Goal: Information Seeking & Learning: Check status

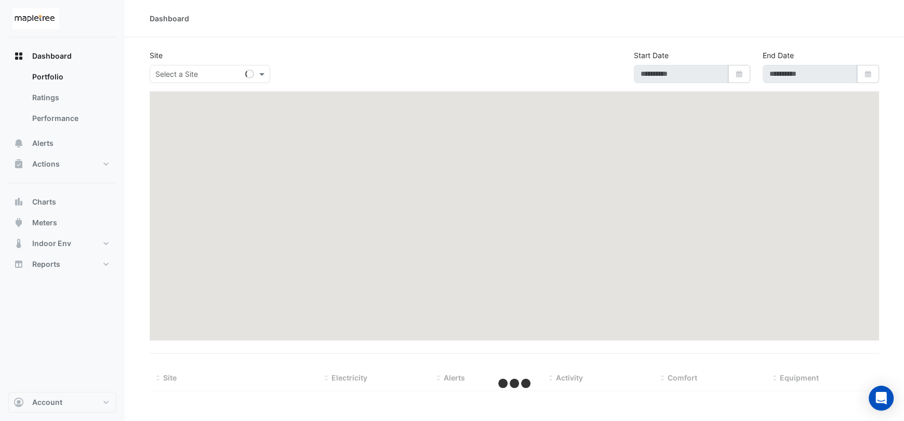
type input "**********"
select select "***"
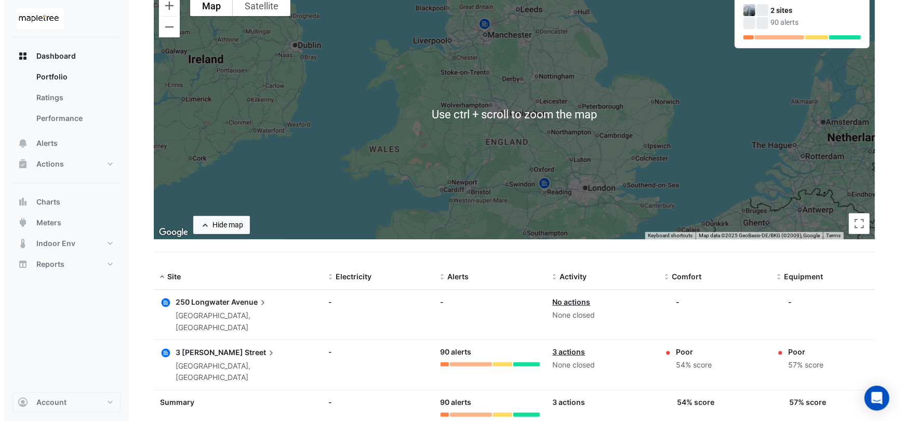
scroll to position [107, 0]
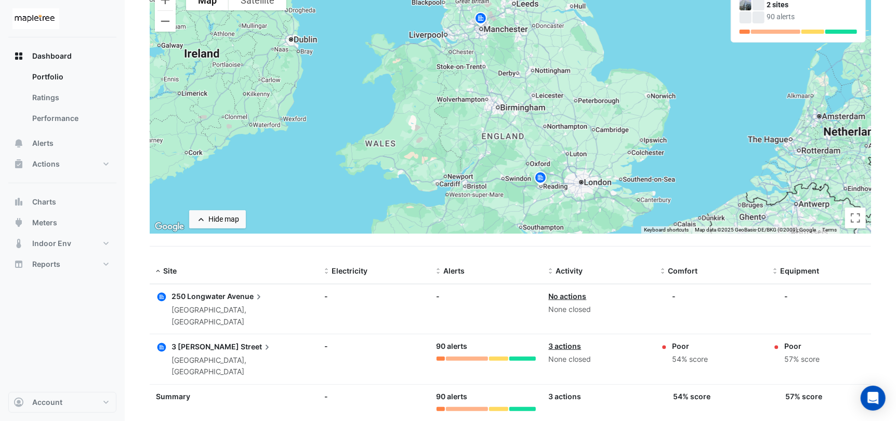
click at [241, 341] on span "Street" at bounding box center [257, 346] width 32 height 11
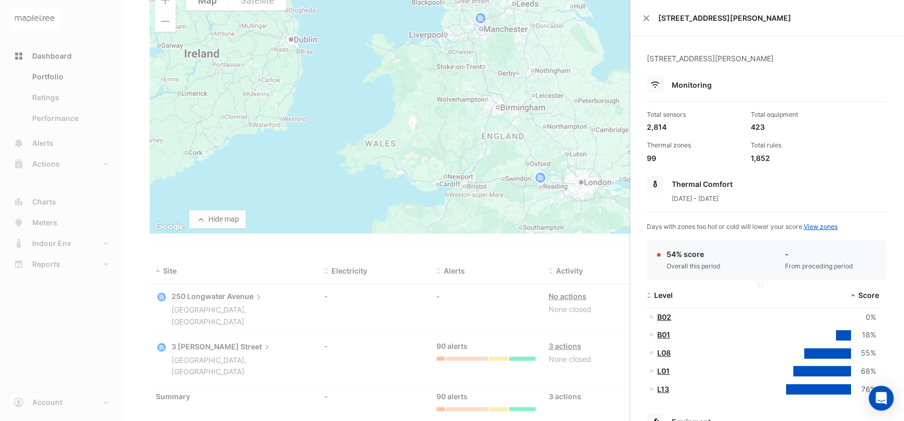
click at [649, 296] on span at bounding box center [648, 296] width 7 height 8
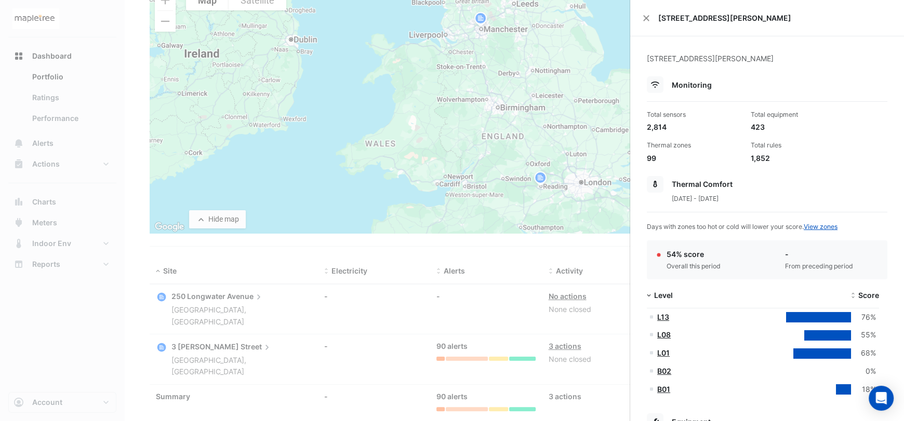
click at [706, 181] on span "Thermal Comfort" at bounding box center [702, 184] width 61 height 9
click at [817, 184] on div "Thermal Comfort" at bounding box center [767, 184] width 241 height 17
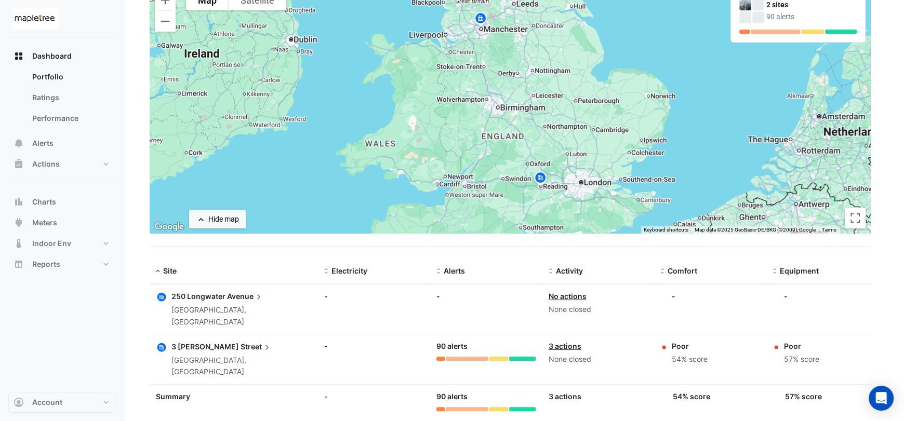
click at [80, 171] on ngb-offcanvas-backdrop at bounding box center [452, 210] width 904 height 421
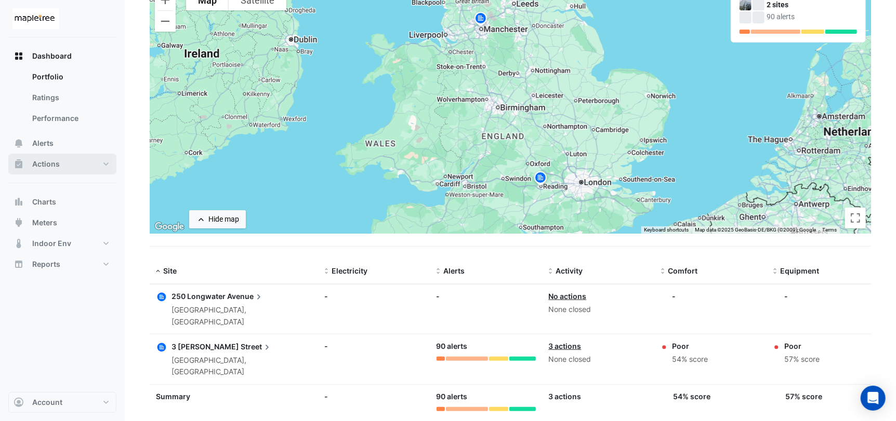
click at [60, 158] on button "Actions" at bounding box center [62, 164] width 108 height 21
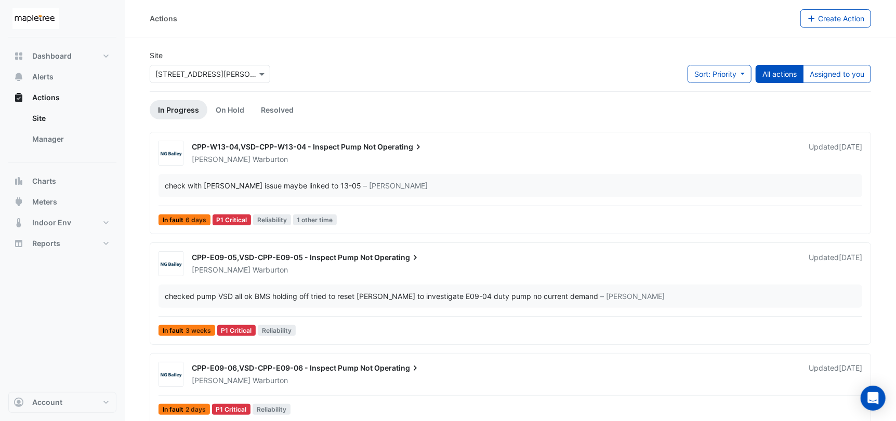
click at [230, 69] on input "text" at bounding box center [199, 74] width 88 height 11
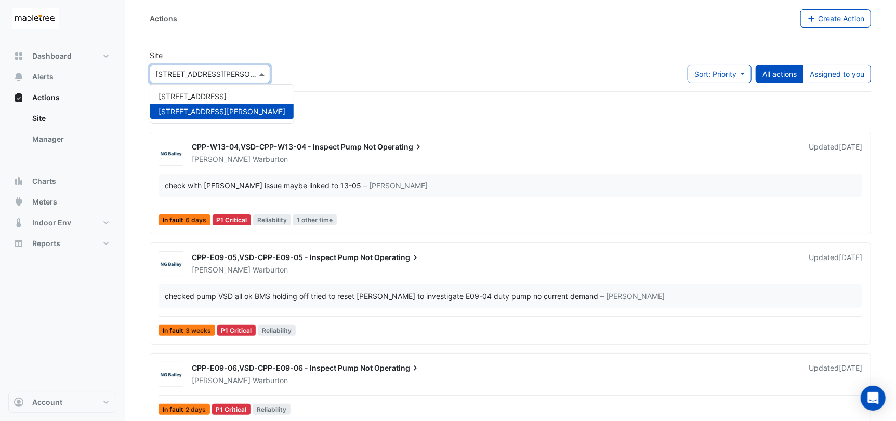
click at [211, 110] on span "[STREET_ADDRESS][PERSON_NAME]" at bounding box center [222, 111] width 127 height 9
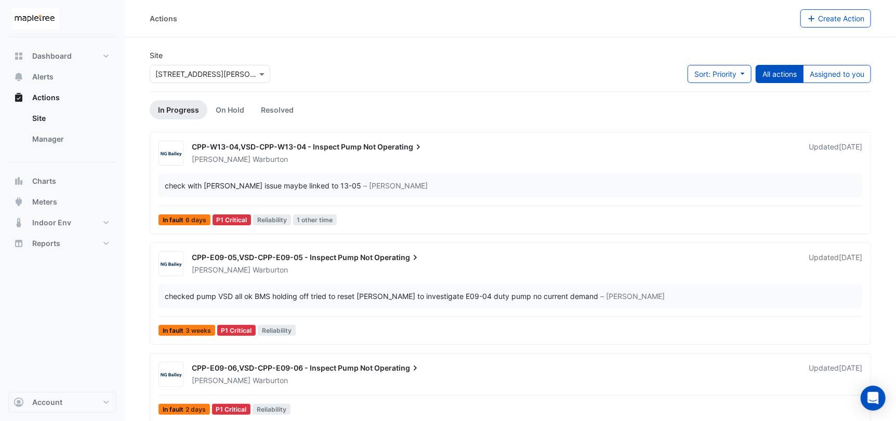
click at [439, 62] on div "Site × 3 Hardman Street Sort: Priority Priority Updated All actions Assigned to…" at bounding box center [510, 71] width 734 height 42
click at [276, 111] on link "Resolved" at bounding box center [277, 109] width 49 height 19
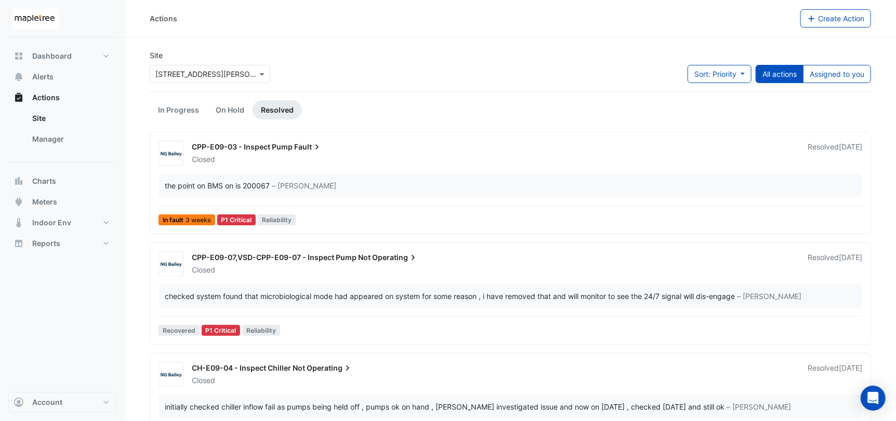
click at [304, 147] on span "Fault" at bounding box center [308, 147] width 28 height 10
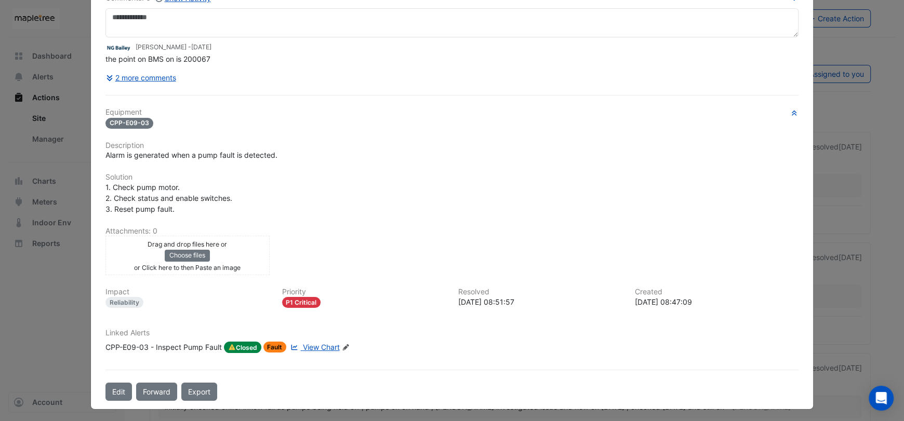
scroll to position [82, 0]
click at [155, 76] on button "2 more comments" at bounding box center [140, 77] width 71 height 18
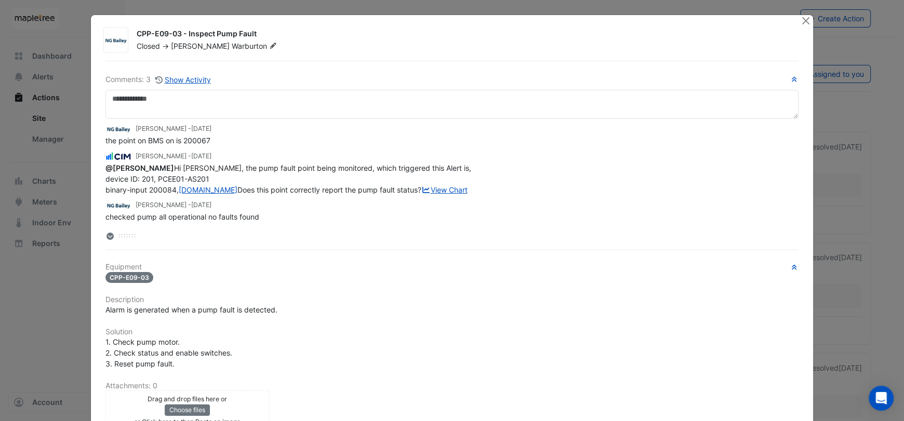
scroll to position [52, 0]
click at [802, 22] on button "Close" at bounding box center [805, 20] width 11 height 11
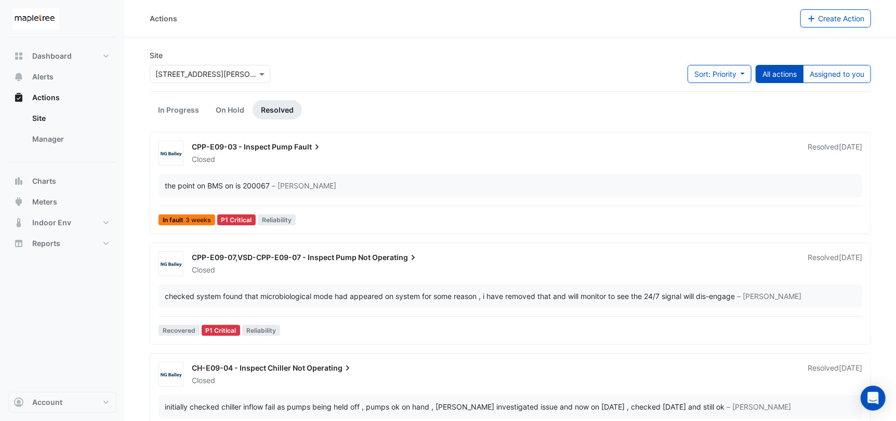
click at [457, 257] on div "CPP-E09-07,VSD-CPP-E09-07 - Inspect Pump Not Operating" at bounding box center [493, 259] width 603 height 12
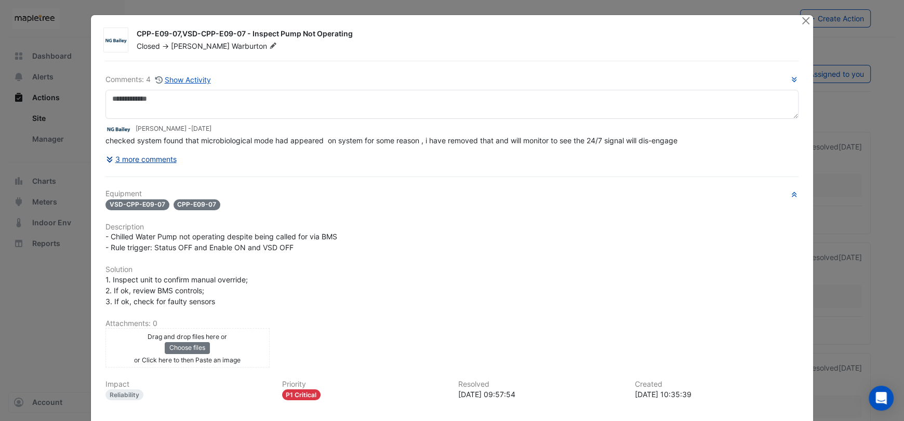
click at [144, 156] on button "3 more comments" at bounding box center [141, 159] width 72 height 18
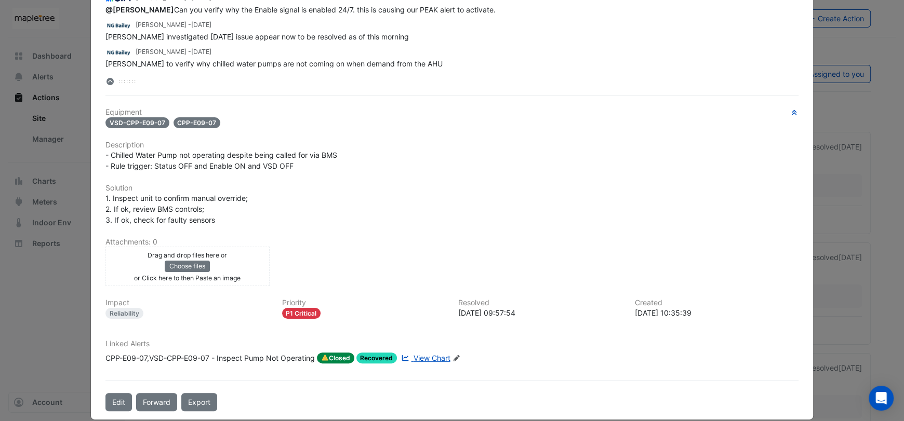
scroll to position [167, 0]
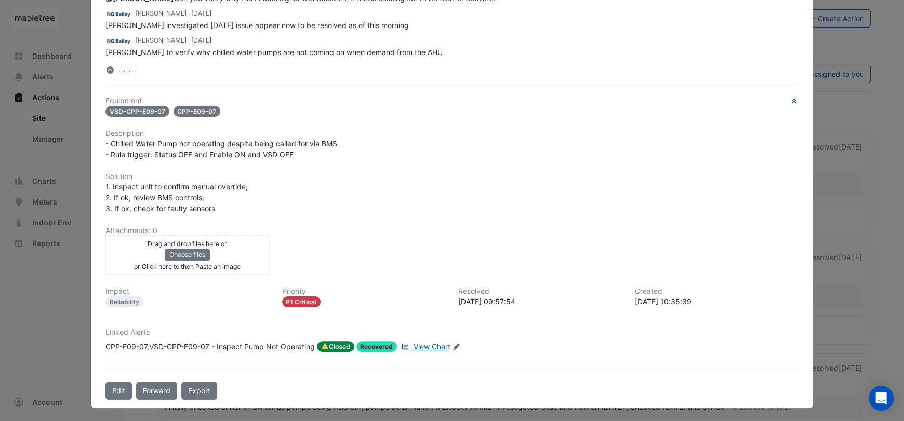
click at [426, 344] on span "View Chart" at bounding box center [432, 346] width 37 height 9
click at [850, 116] on ngb-modal-window "CPP-E09-07,VSD-CPP-E09-07 - Inspect Pump Not Operating Closed -> Roy Warburton …" at bounding box center [452, 210] width 904 height 421
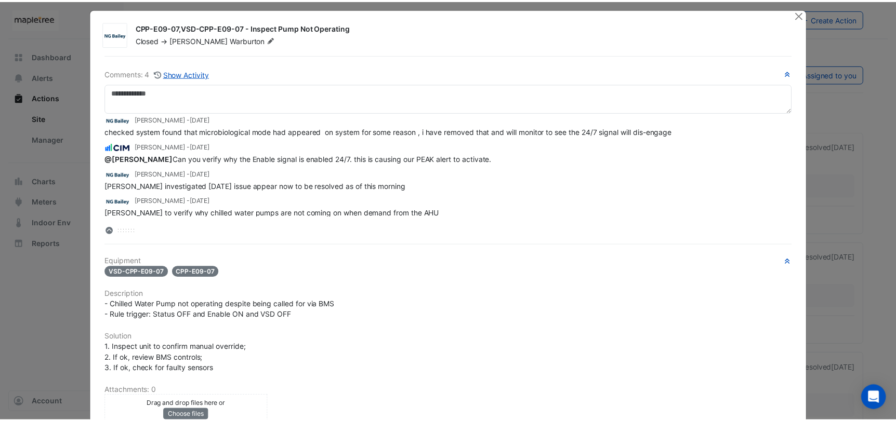
scroll to position [0, 0]
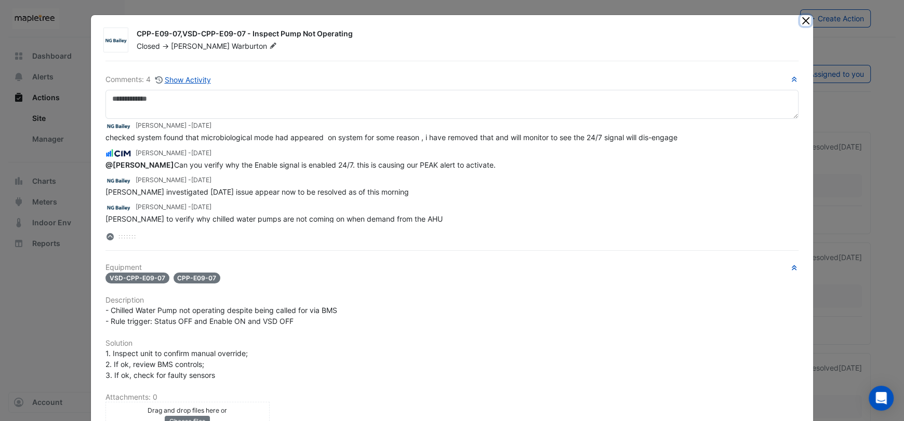
click at [800, 21] on button "Close" at bounding box center [805, 20] width 11 height 11
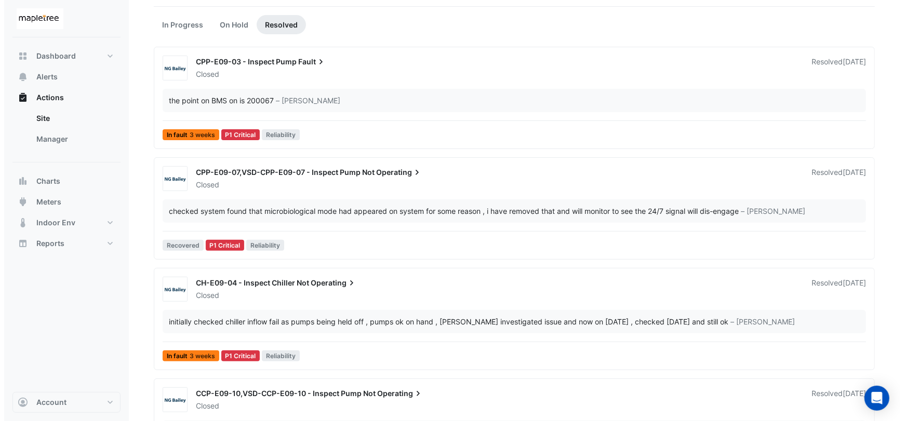
scroll to position [104, 0]
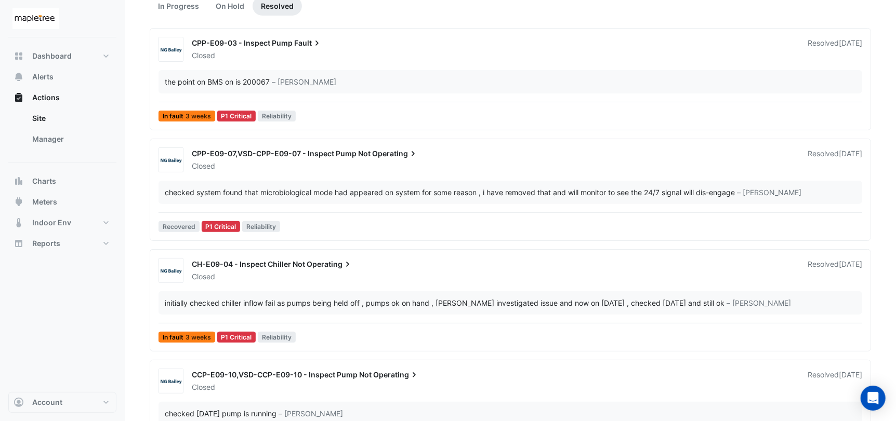
click at [403, 263] on div "CH-E09-04 - Inspect Chiller Not Operating" at bounding box center [493, 265] width 603 height 12
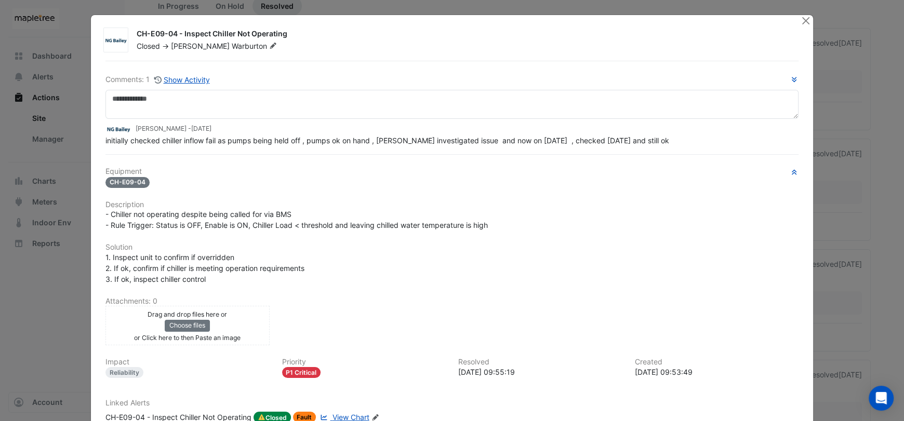
click at [649, 139] on div "initially checked chiller inflow fail as pumps being held off , pumps ok on han…" at bounding box center [451, 140] width 693 height 11
click at [803, 24] on button "Close" at bounding box center [805, 20] width 11 height 11
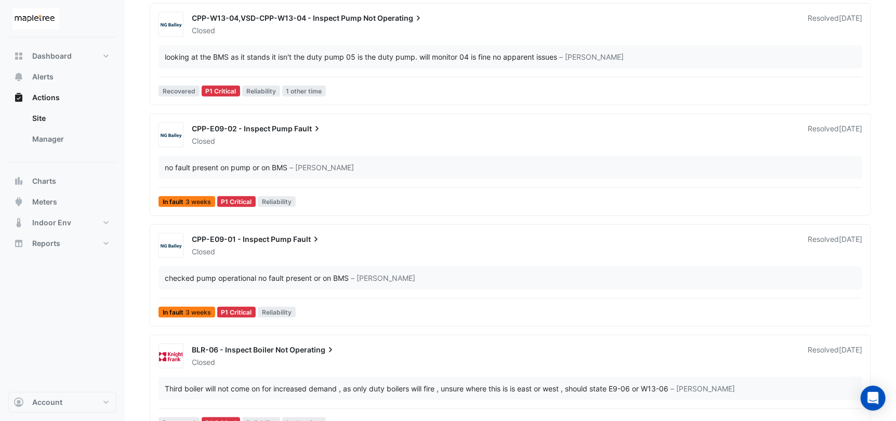
scroll to position [624, 0]
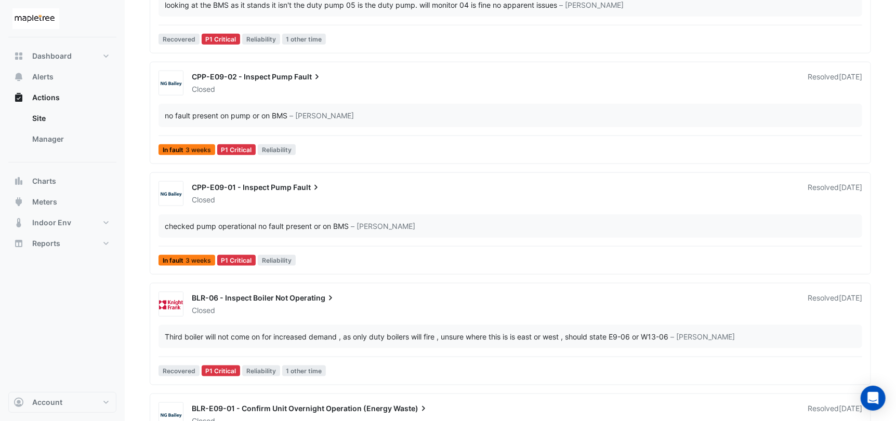
click at [402, 306] on div "Closed" at bounding box center [493, 311] width 605 height 10
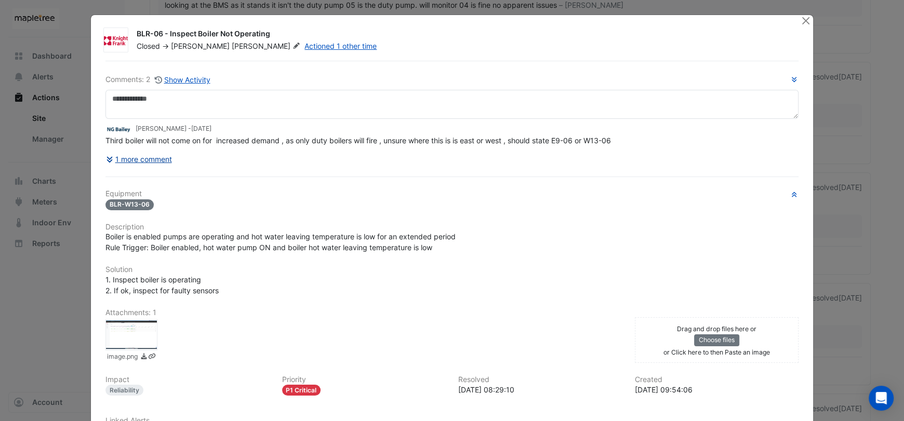
click at [150, 163] on button "1 more comment" at bounding box center [138, 159] width 67 height 18
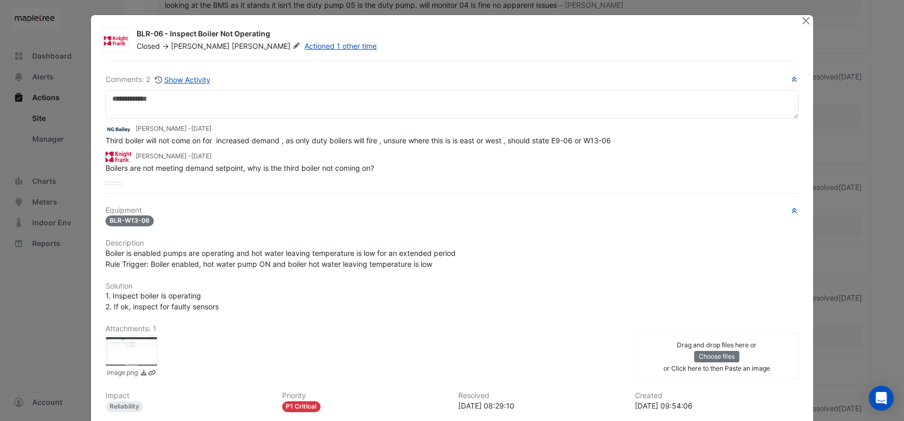
click at [841, 100] on ngb-modal-window "BLR-06 - Inspect Boiler Not Operating Closed -> John Hughes Actioned 1 other ti…" at bounding box center [452, 210] width 904 height 421
click at [849, 139] on ngb-modal-window "BLR-06 - Inspect Boiler Not Operating Closed -> John Hughes Actioned 1 other ti…" at bounding box center [452, 210] width 904 height 421
click at [800, 21] on button "Close" at bounding box center [805, 20] width 11 height 11
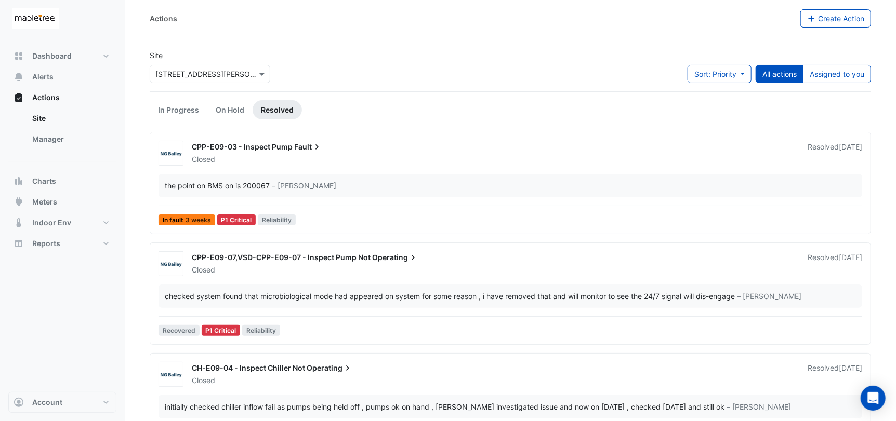
click at [294, 110] on link "Resolved" at bounding box center [277, 109] width 49 height 19
click at [731, 74] on span "Sort: Priority" at bounding box center [715, 74] width 42 height 9
click at [816, 107] on ul "In Progress On Hold Resolved" at bounding box center [510, 109] width 721 height 19
click at [176, 114] on link "In Progress" at bounding box center [179, 109] width 58 height 19
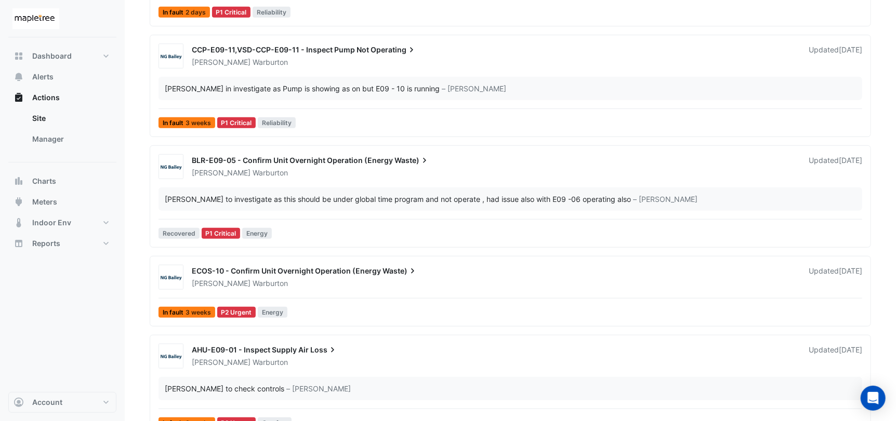
scroll to position [415, 0]
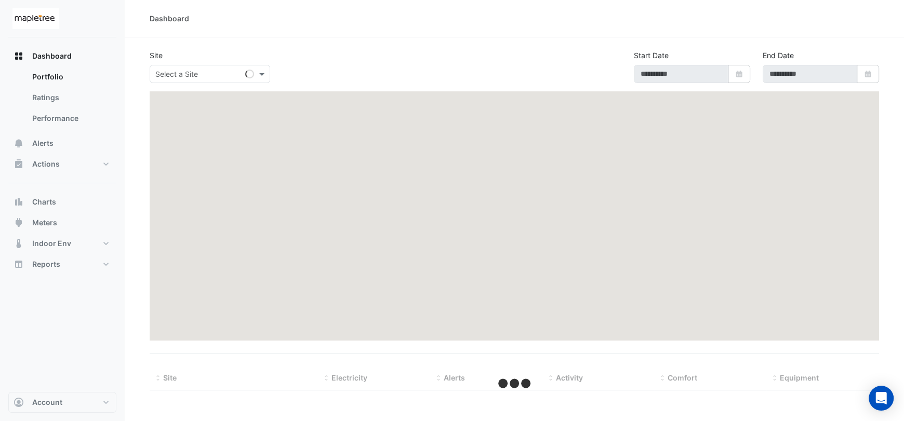
type input "**********"
select select "***"
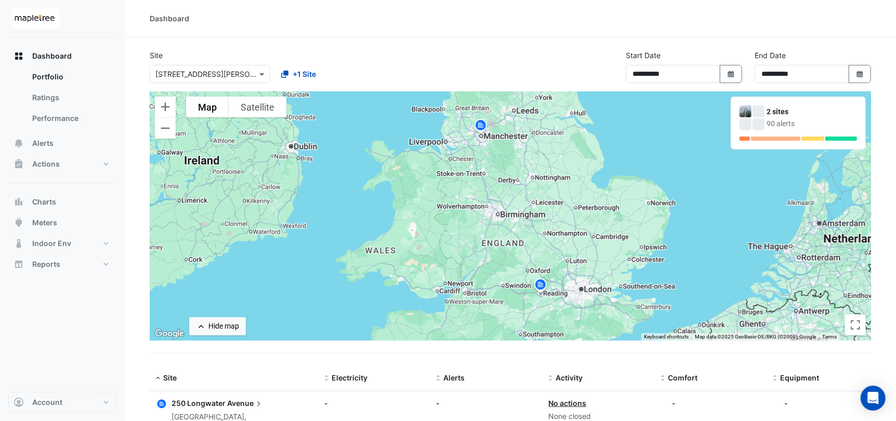
click at [481, 125] on img at bounding box center [480, 127] width 17 height 18
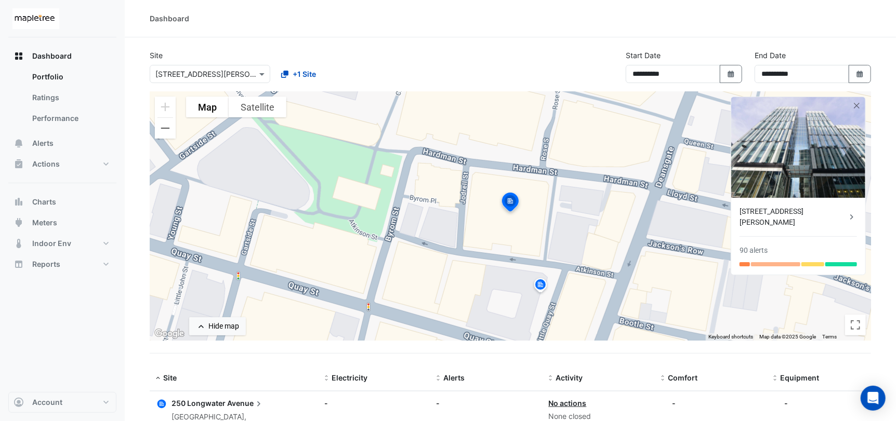
click at [780, 206] on div "[STREET_ADDRESS][PERSON_NAME]" at bounding box center [793, 217] width 107 height 22
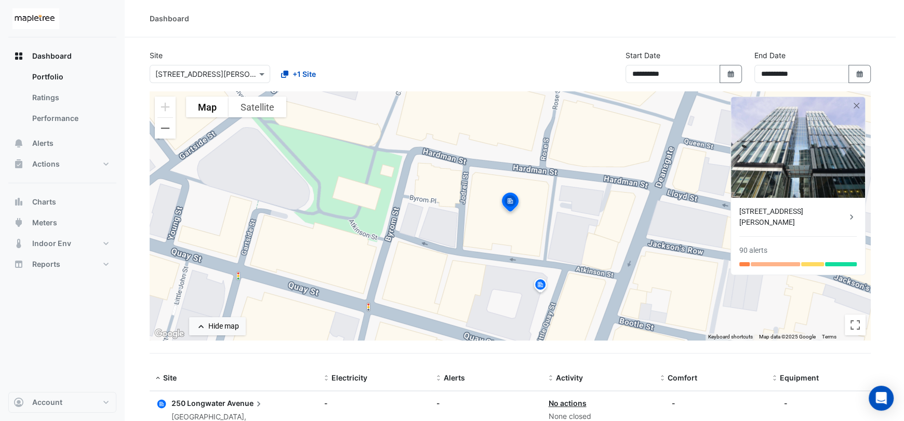
click at [30, 62] on ngb-offcanvas-backdrop at bounding box center [452, 210] width 904 height 421
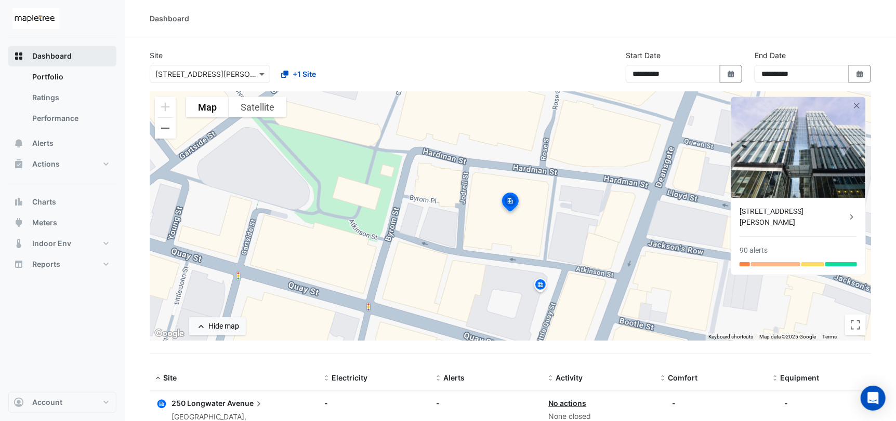
click at [53, 60] on span "Dashboard" at bounding box center [51, 56] width 39 height 10
click at [46, 15] on img at bounding box center [35, 18] width 47 height 21
click at [174, 25] on div "Dashboard" at bounding box center [510, 18] width 771 height 37
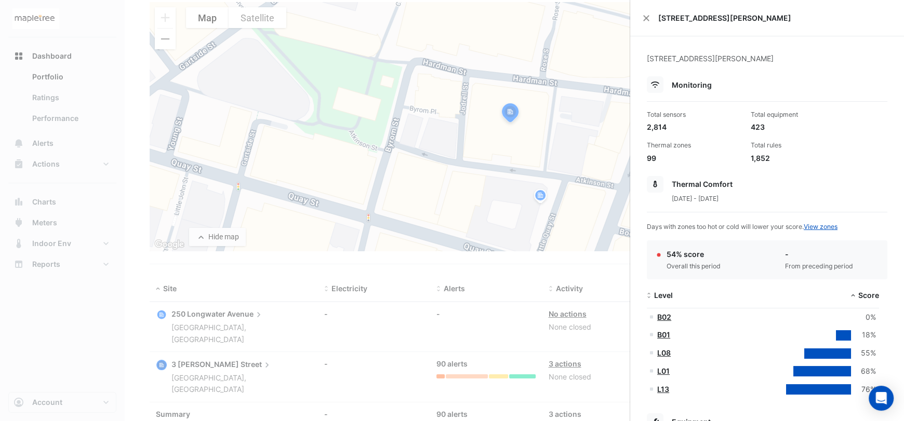
scroll to position [107, 0]
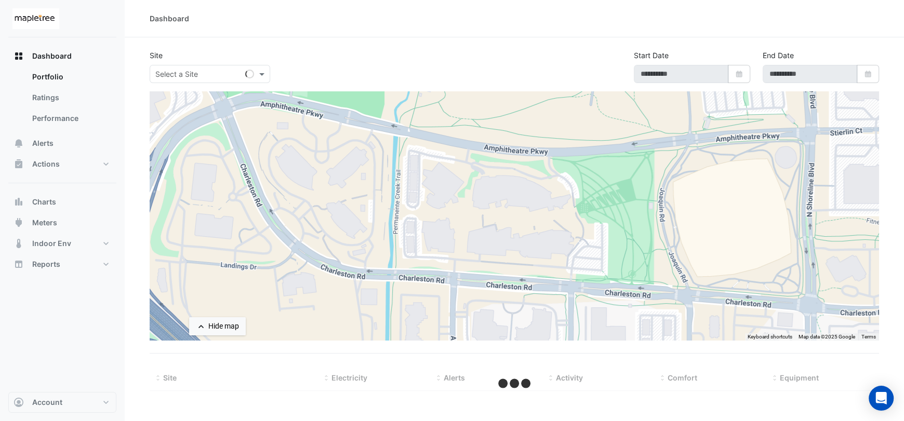
type input "**********"
select select "***"
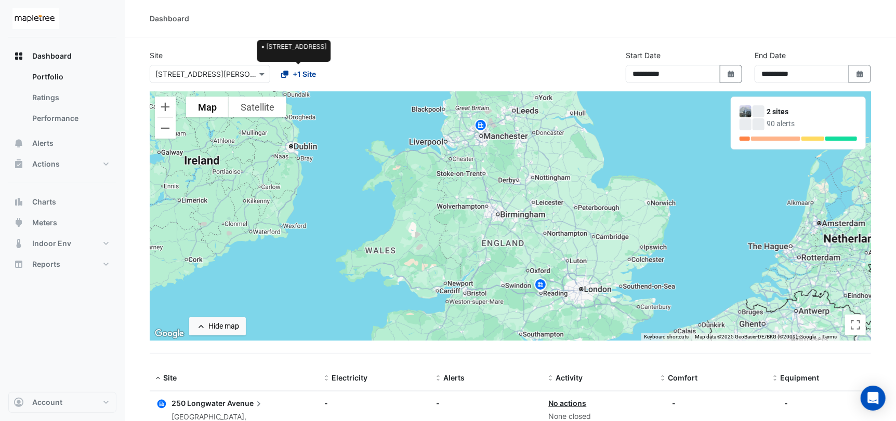
click at [310, 77] on span "+1 Site" at bounding box center [304, 74] width 23 height 11
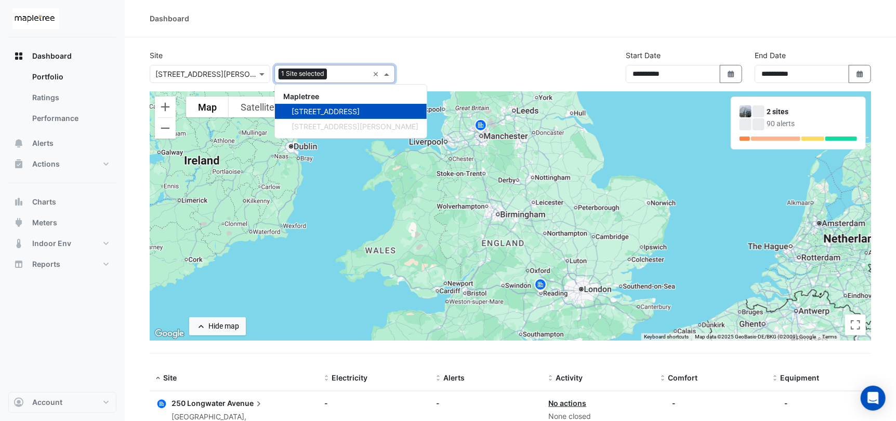
click at [489, 75] on div "**********" at bounding box center [510, 71] width 734 height 42
